Goal: Task Accomplishment & Management: Manage account settings

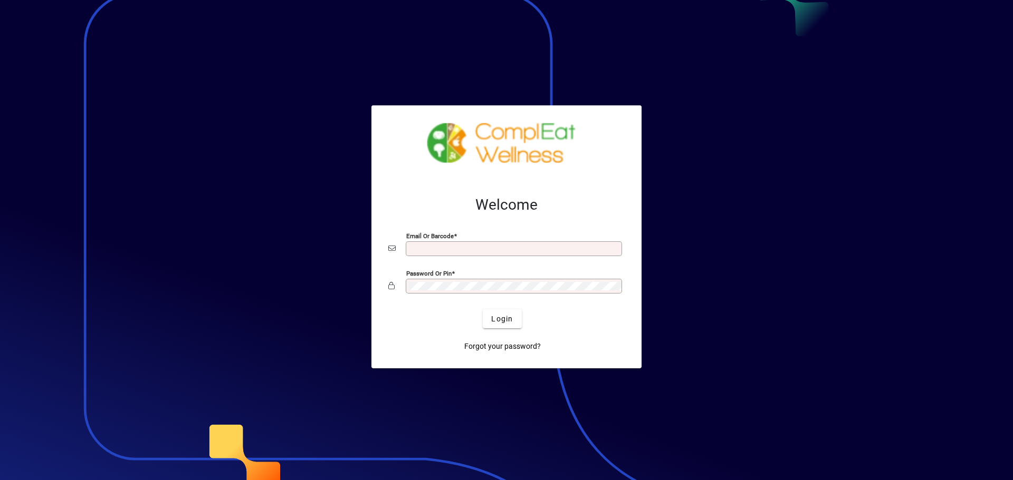
type input "**********"
drag, startPoint x: 326, startPoint y: 424, endPoint x: 332, endPoint y: 424, distance: 5.3
click at [332, 424] on div at bounding box center [506, 240] width 1013 height 480
click at [503, 319] on span "Login" at bounding box center [502, 319] width 22 height 11
